Goal: Task Accomplishment & Management: Manage account settings

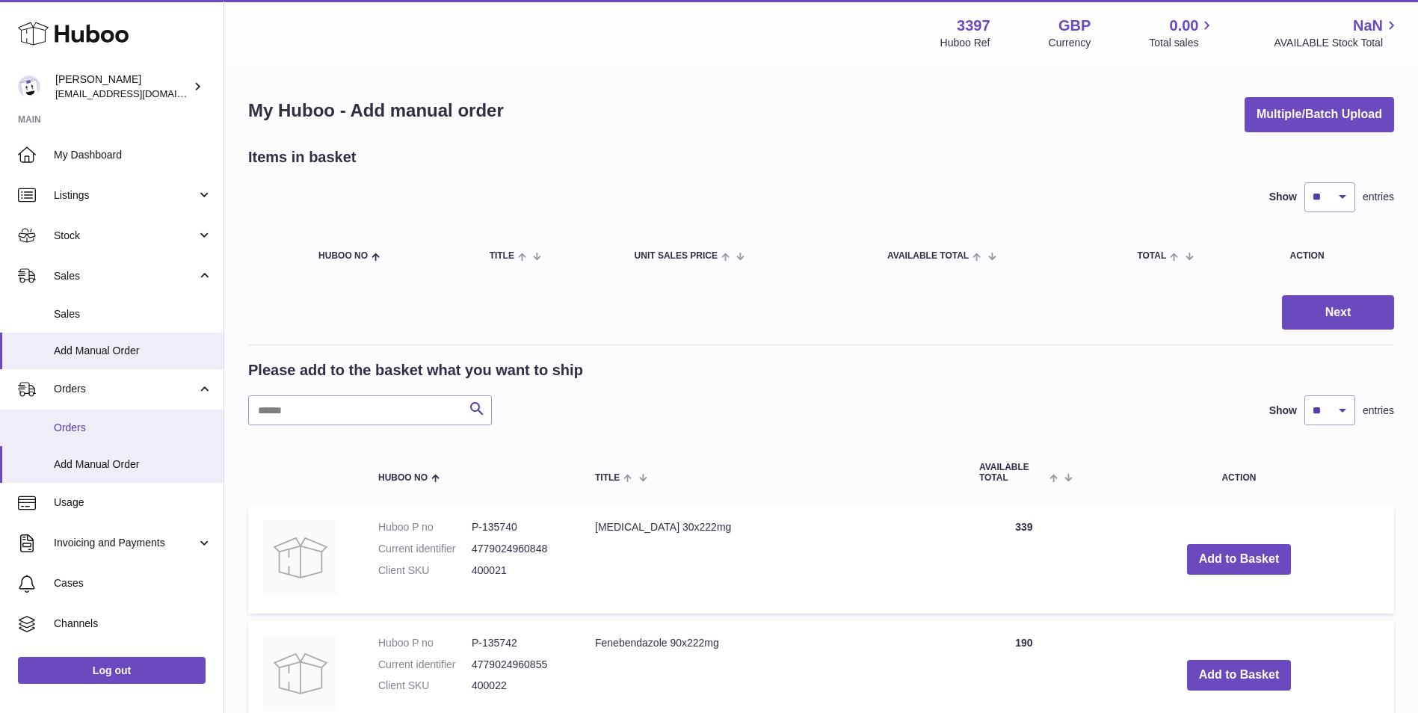
click at [75, 417] on link "Orders" at bounding box center [111, 428] width 223 height 37
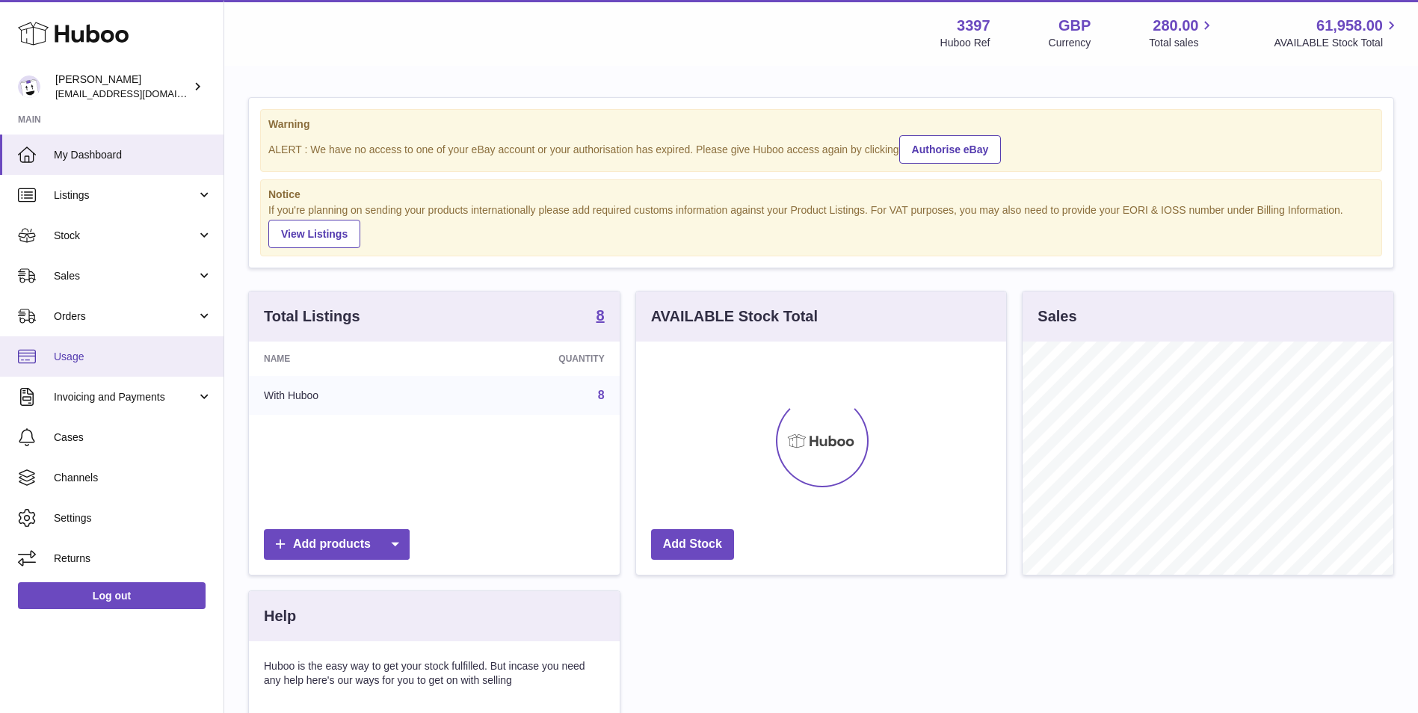
scroll to position [233, 370]
click at [91, 316] on span "Orders" at bounding box center [125, 316] width 143 height 14
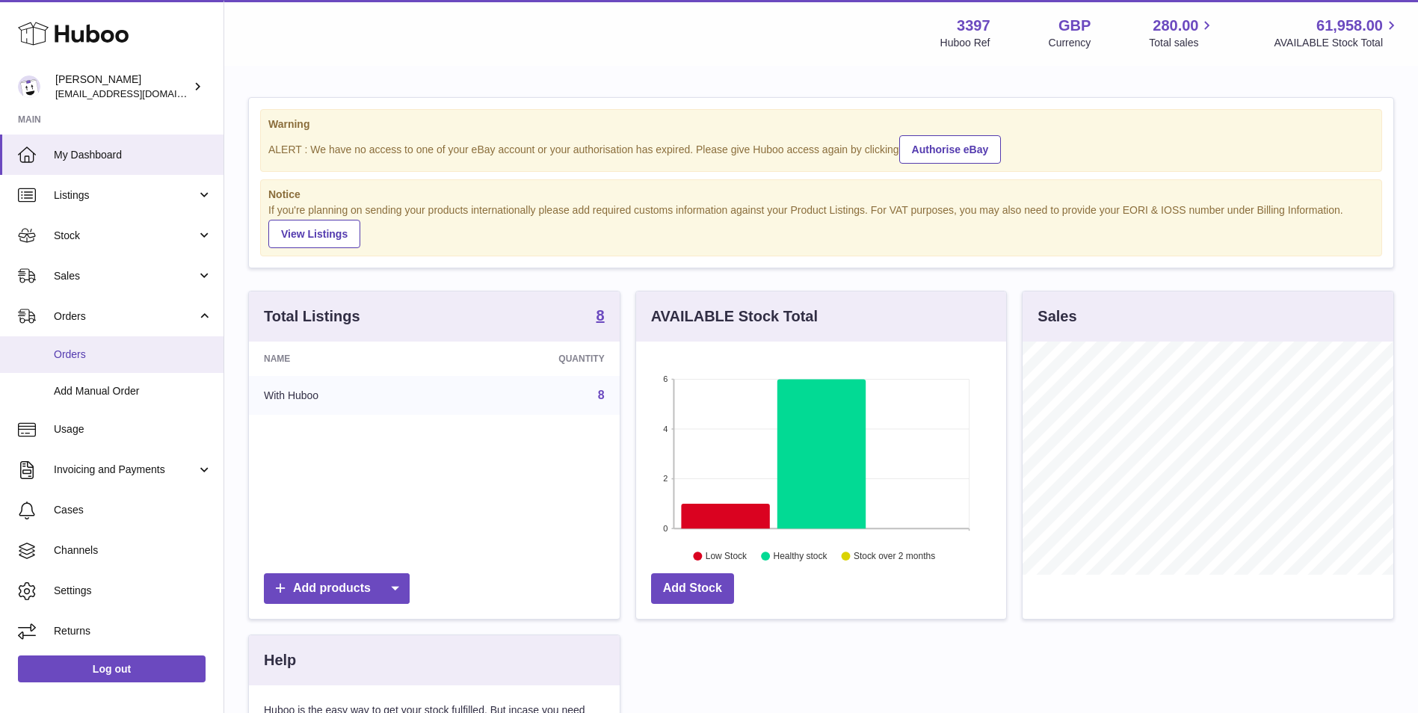
click at [87, 359] on span "Orders" at bounding box center [133, 354] width 158 height 14
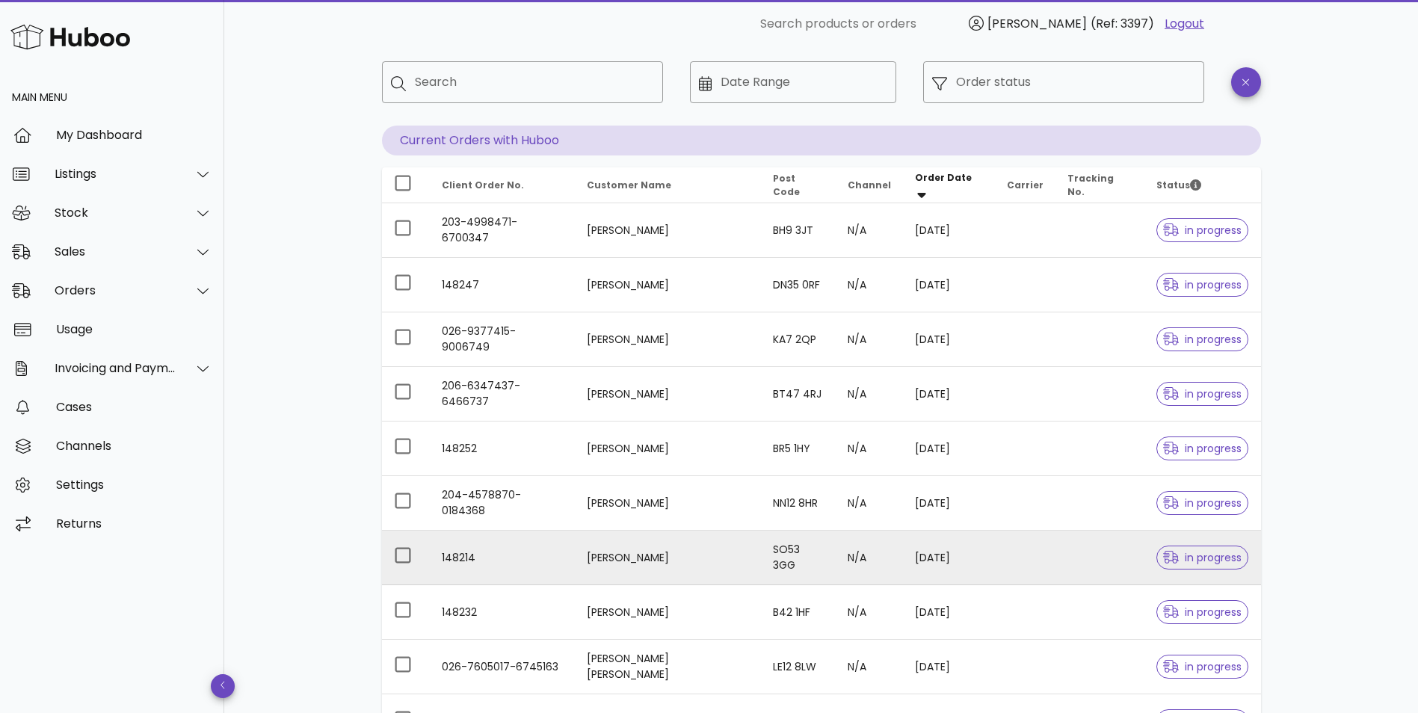
scroll to position [271, 0]
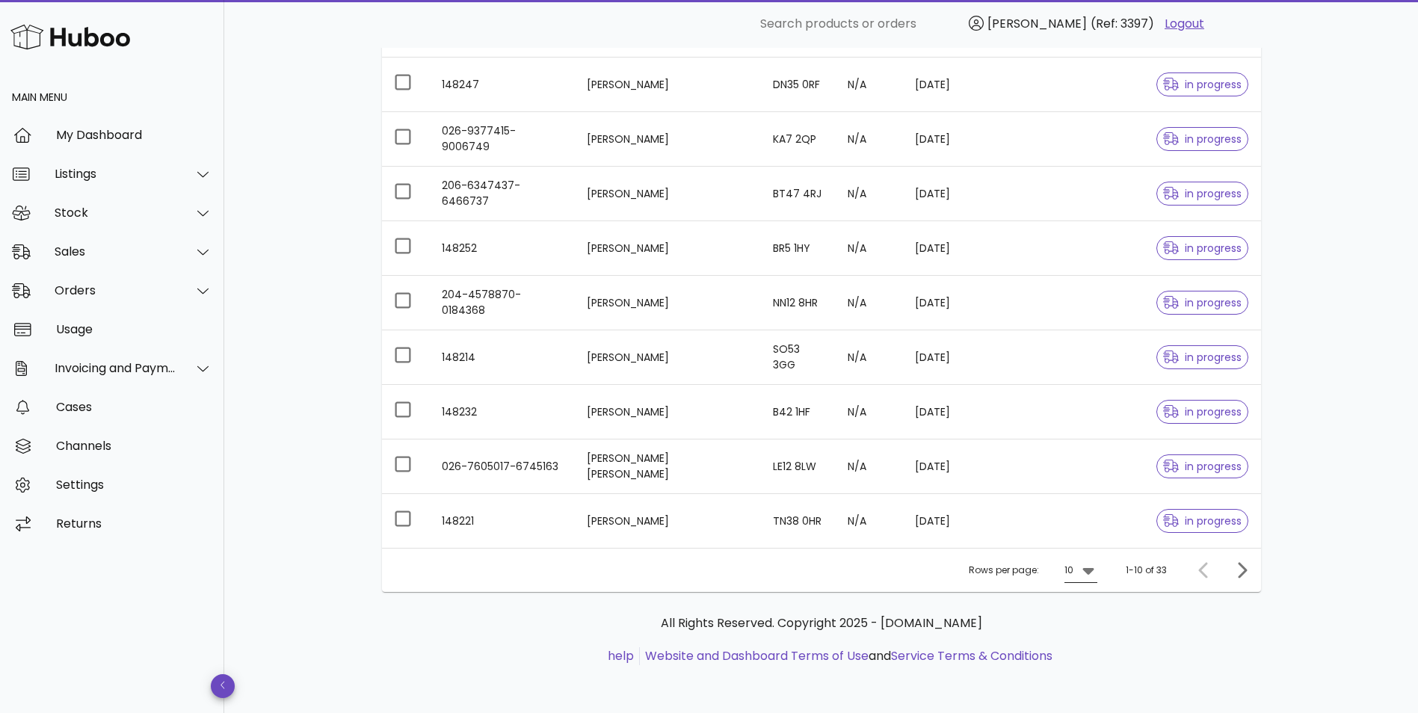
click at [1091, 568] on icon at bounding box center [1087, 571] width 11 height 7
click at [1083, 652] on div "50" at bounding box center [1084, 653] width 15 height 14
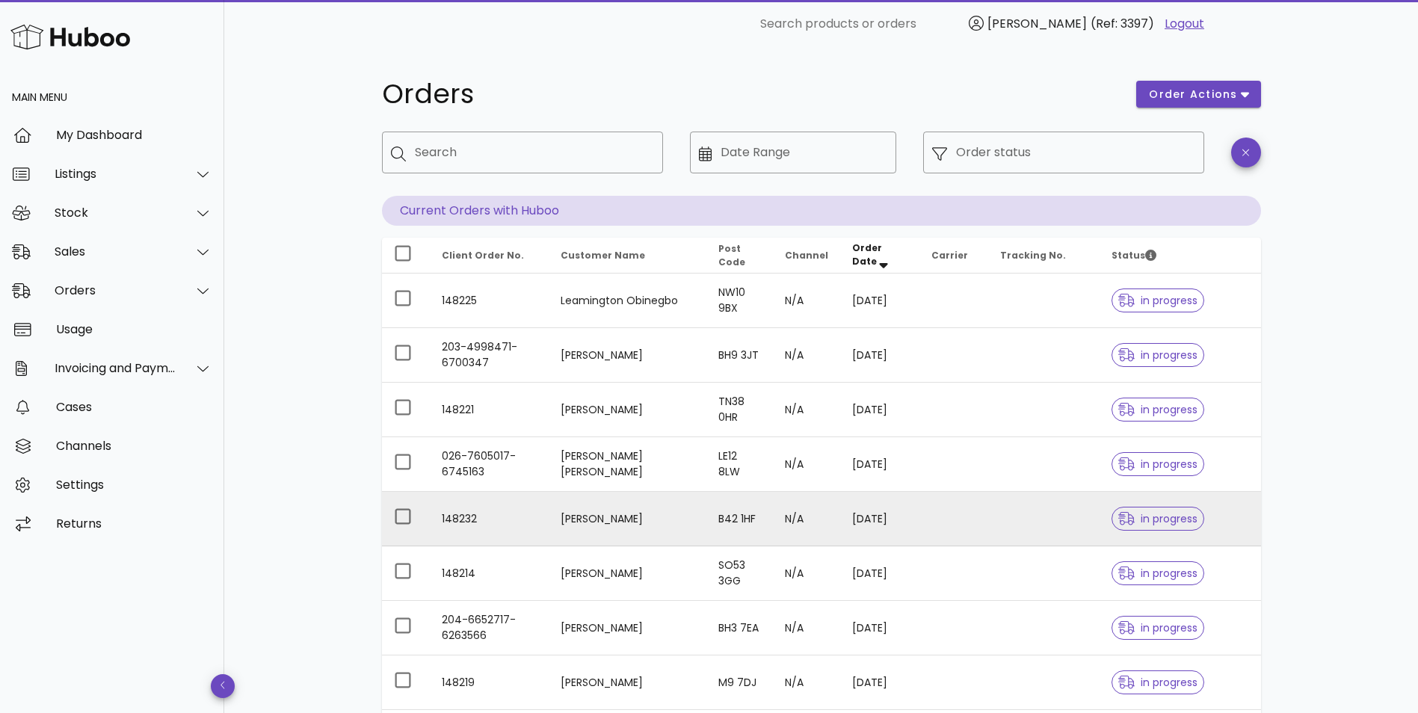
scroll to position [1199, 0]
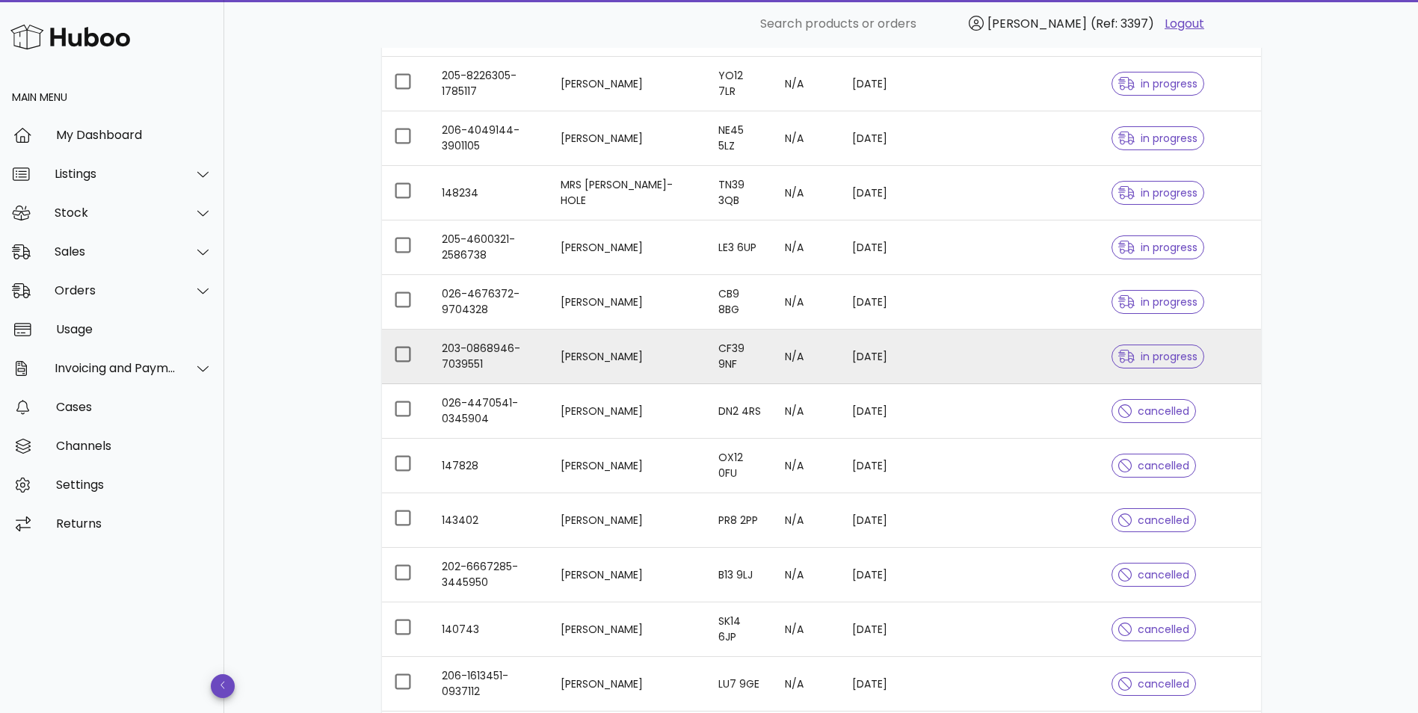
click at [470, 355] on td "203-0868946-7039551" at bounding box center [489, 357] width 119 height 55
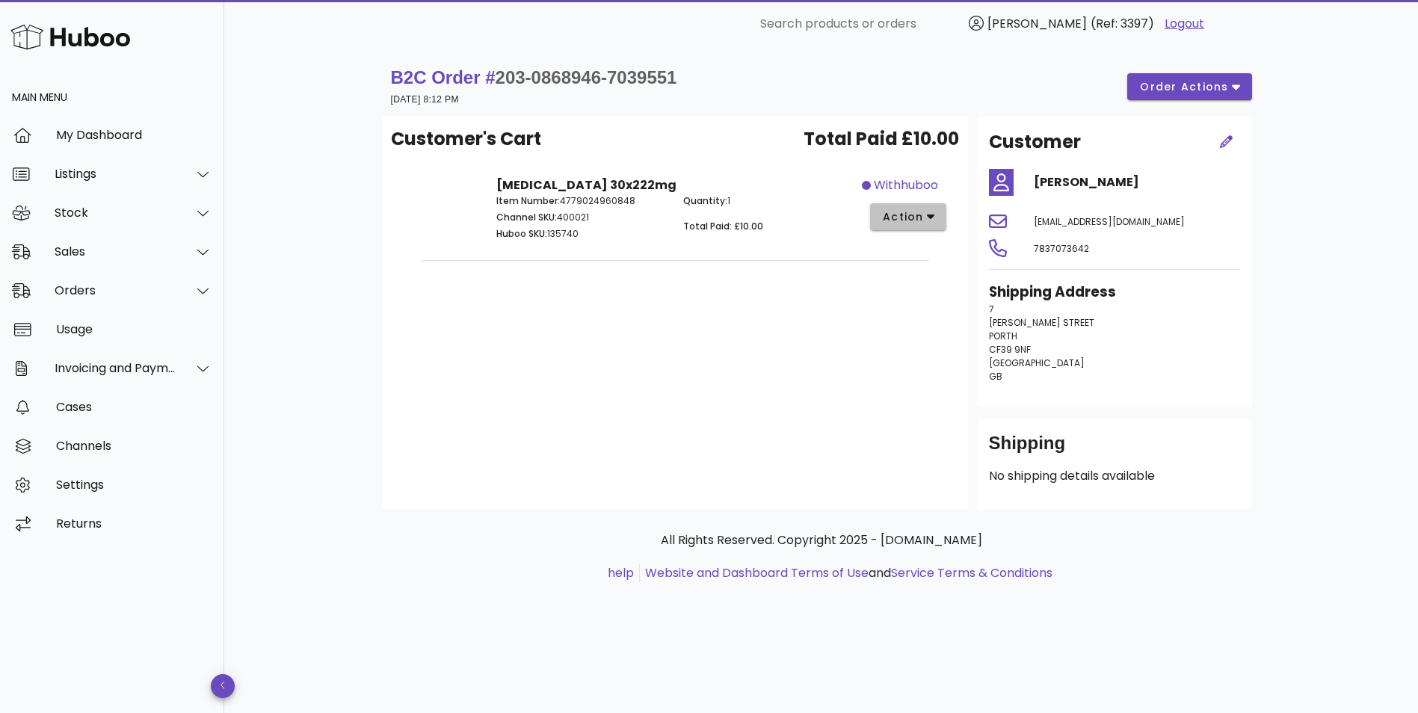
click at [892, 217] on span "action" at bounding box center [903, 217] width 42 height 16
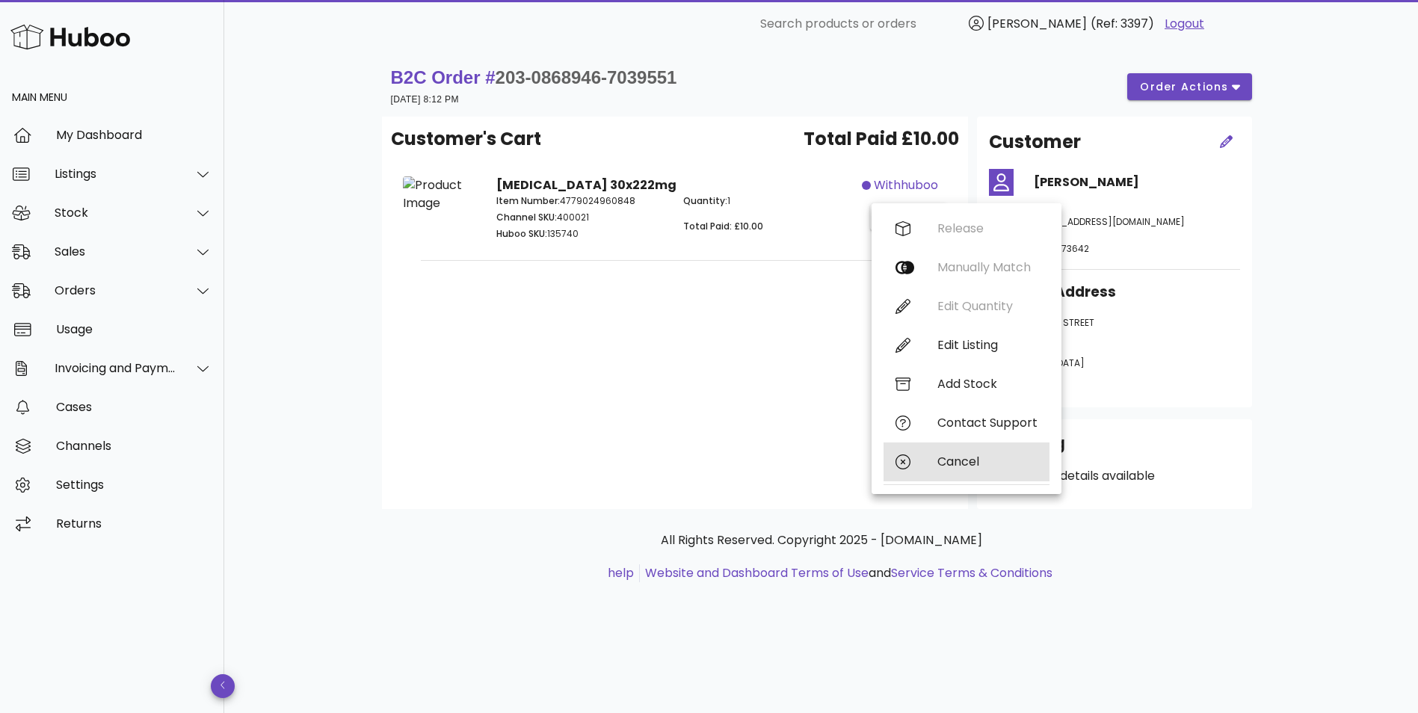
click at [950, 460] on div "Cancel" at bounding box center [987, 461] width 100 height 14
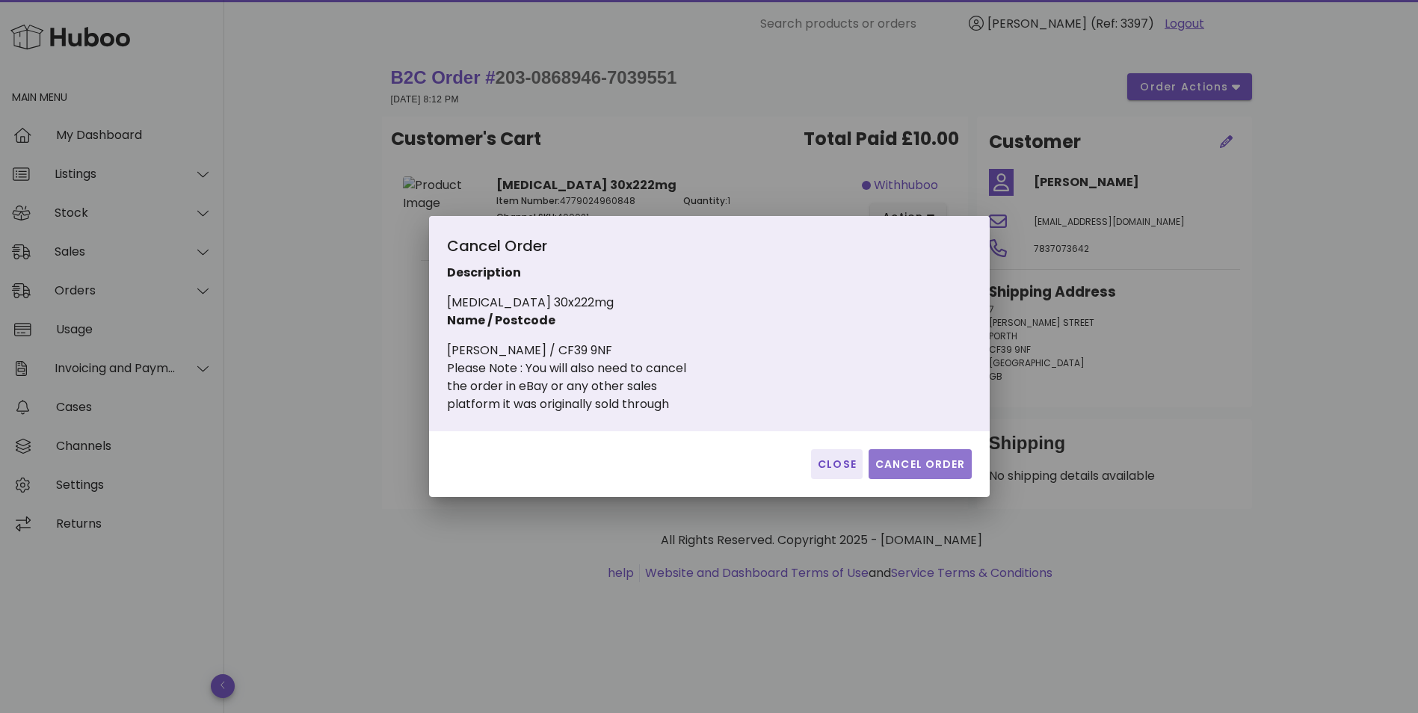
click at [932, 458] on span "Cancel Order" at bounding box center [919, 465] width 91 height 16
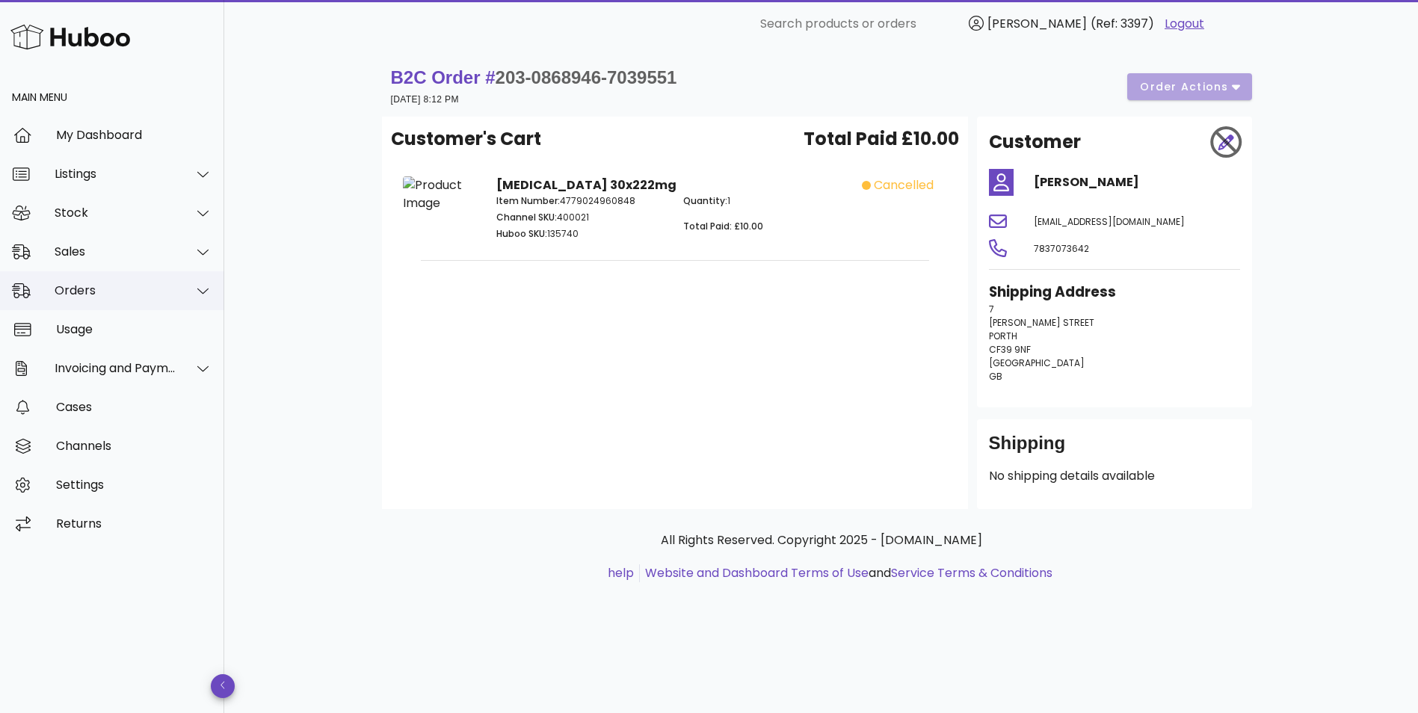
click at [76, 288] on div "Orders" at bounding box center [116, 290] width 122 height 14
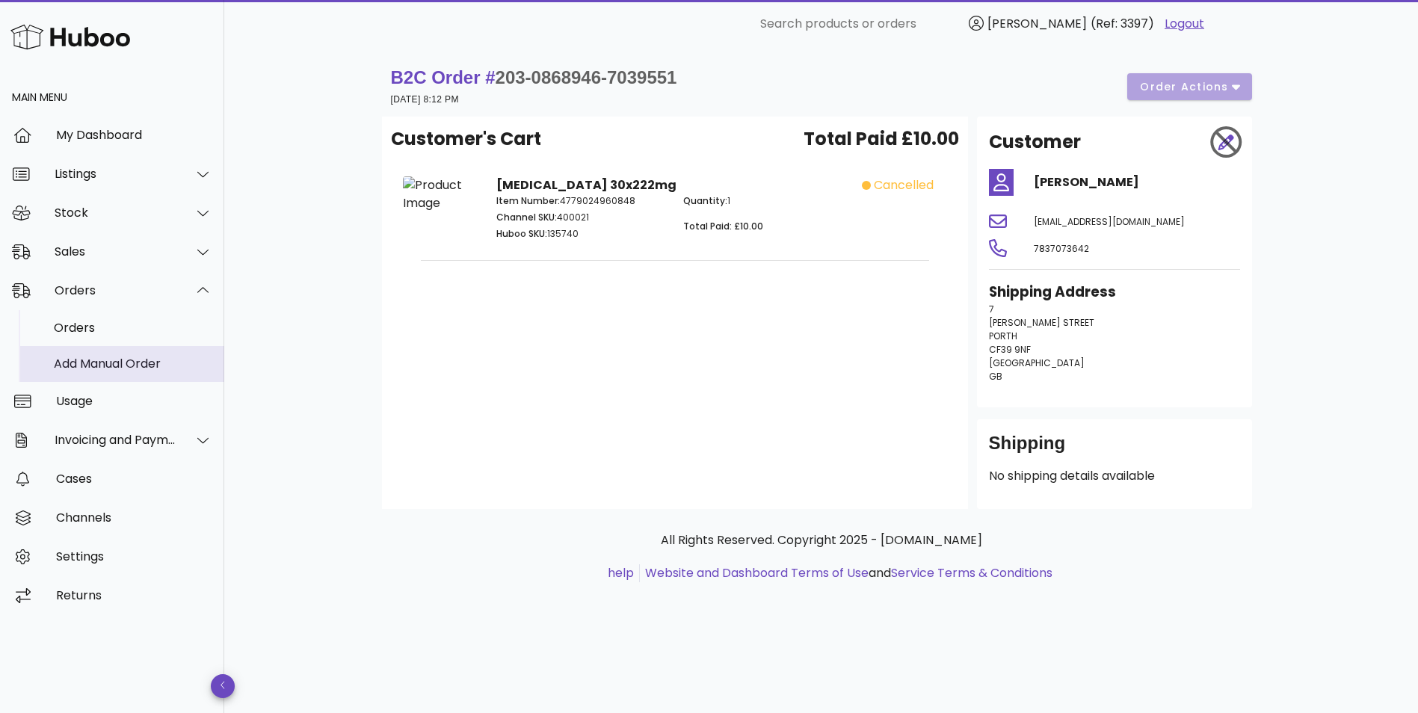
click at [97, 365] on div "Add Manual Order" at bounding box center [133, 363] width 158 height 14
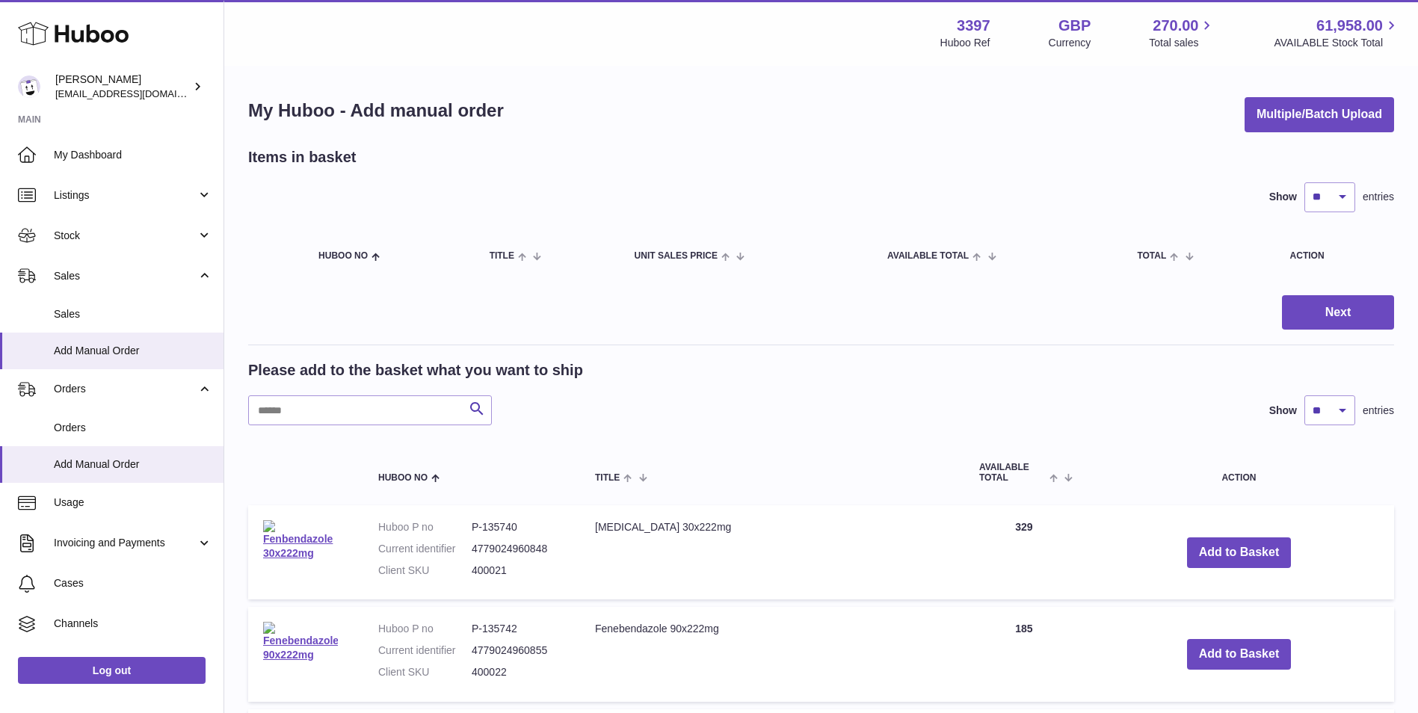
click at [1354, 88] on div "My Huboo - Add manual order Multiple/Batch Upload Items in basket Show ** ** **…" at bounding box center [820, 727] width 1193 height 1320
click at [1338, 108] on button "Multiple/Batch Upload" at bounding box center [1318, 114] width 149 height 35
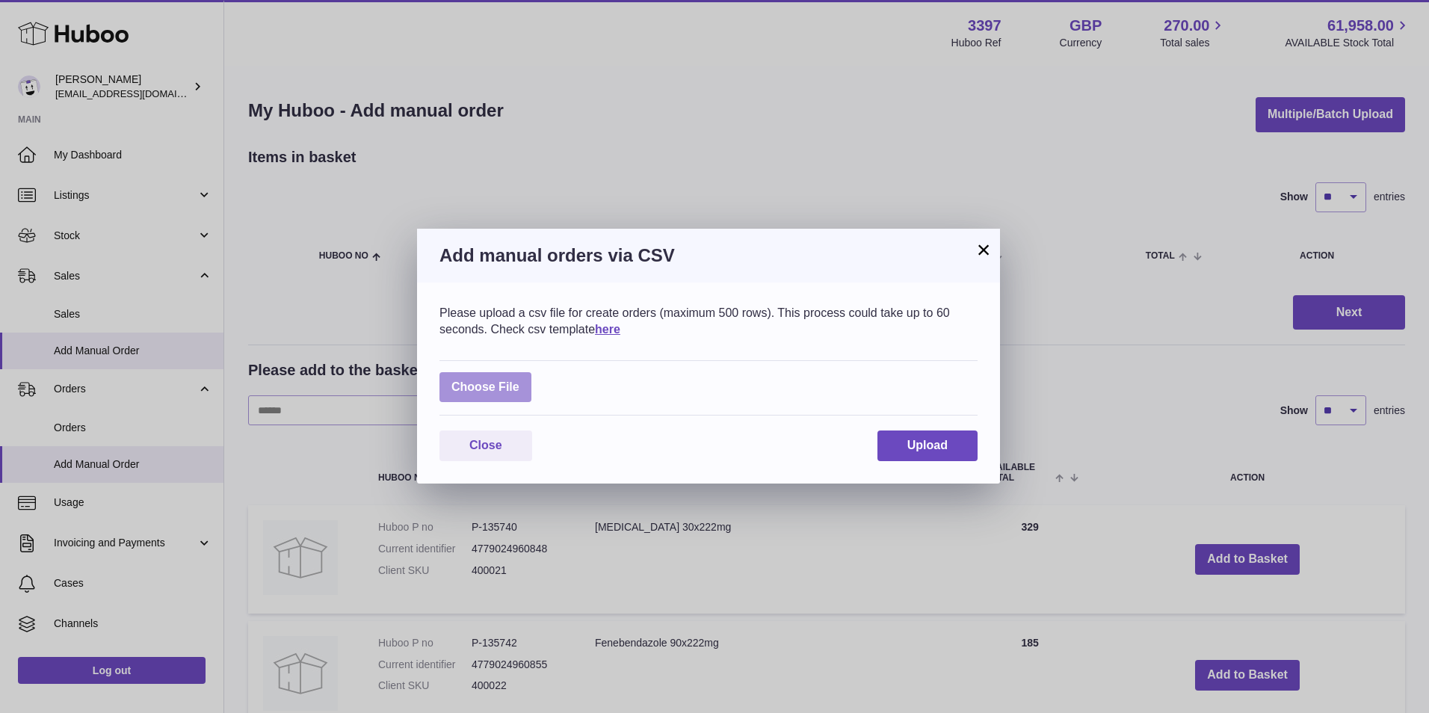
click at [454, 384] on label at bounding box center [485, 387] width 92 height 31
click at [519, 380] on input "file" at bounding box center [519, 380] width 1 height 1
type input "**********"
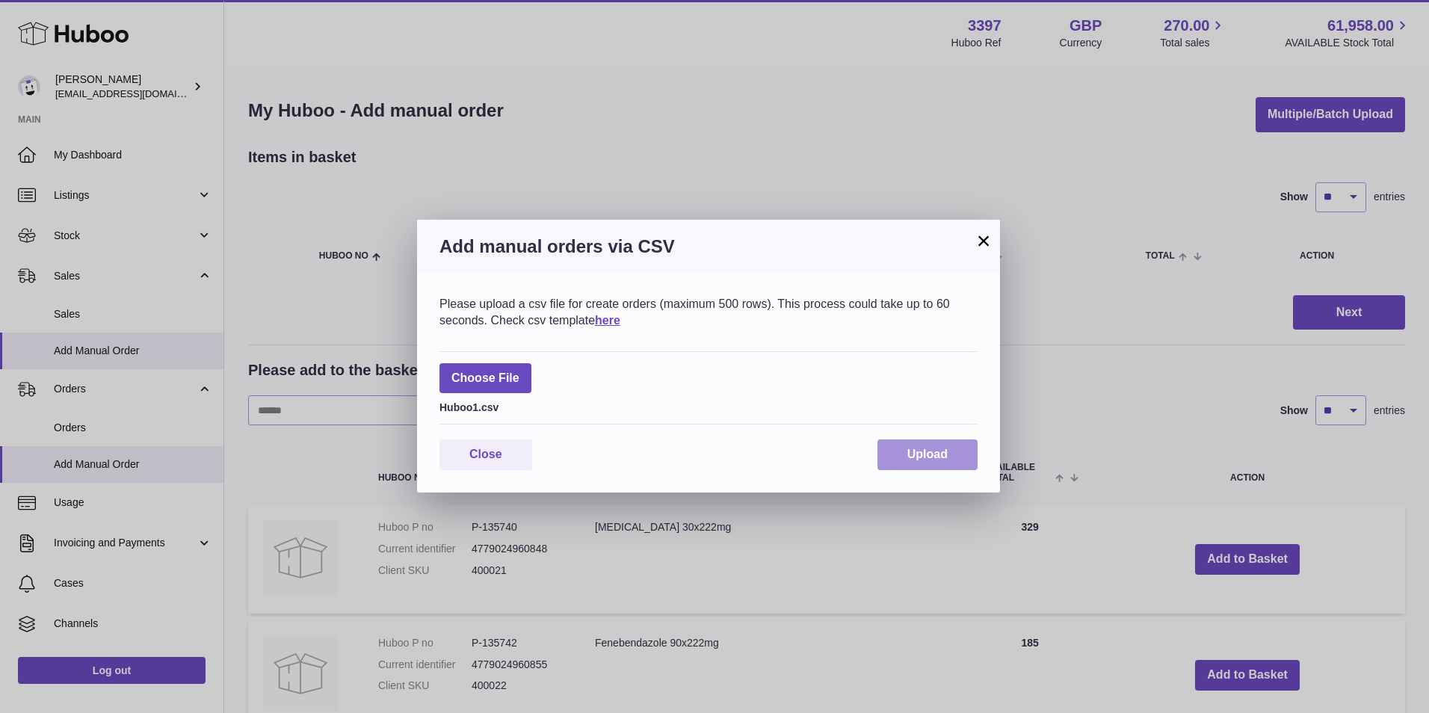
click at [952, 446] on button "Upload" at bounding box center [927, 454] width 100 height 31
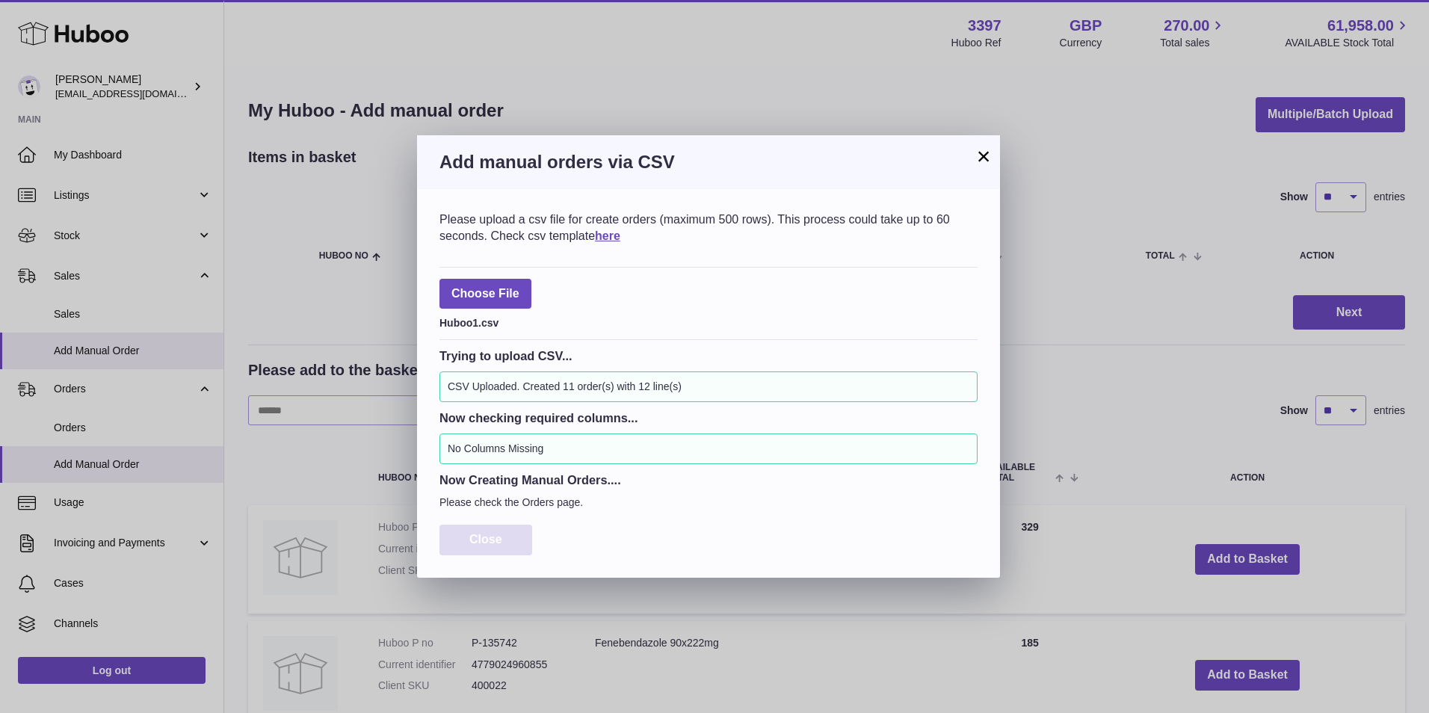
click at [500, 538] on span "Close" at bounding box center [485, 539] width 33 height 13
